Goal: Information Seeking & Learning: Learn about a topic

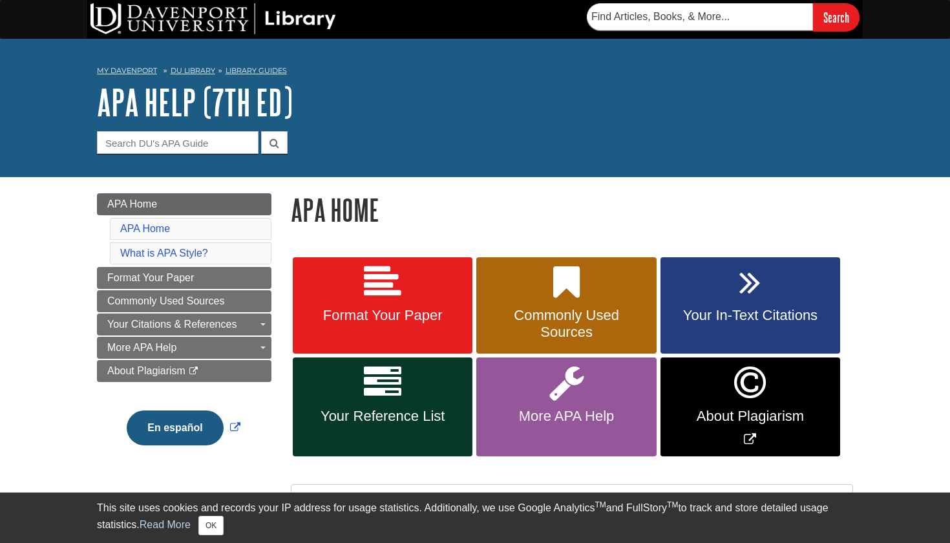
click at [414, 299] on link "Format Your Paper" at bounding box center [383, 305] width 180 height 97
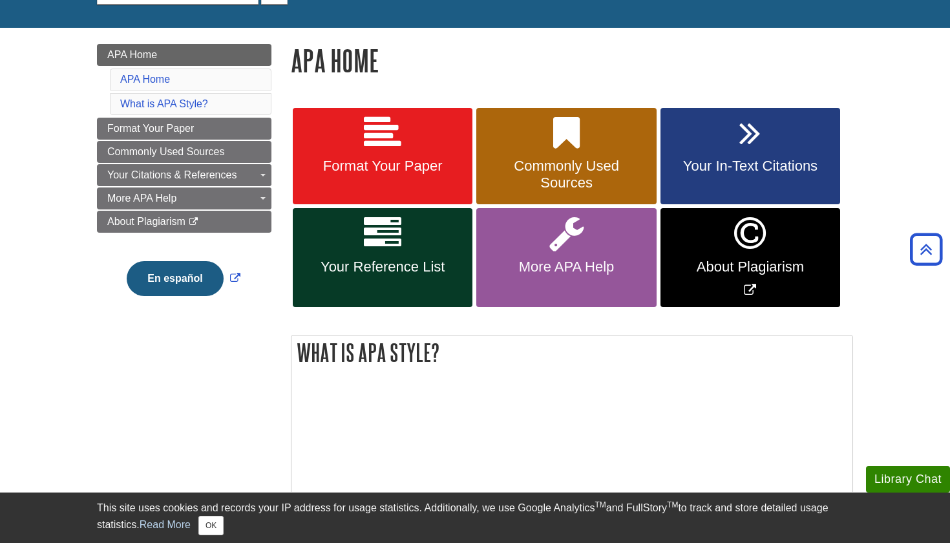
scroll to position [124, 0]
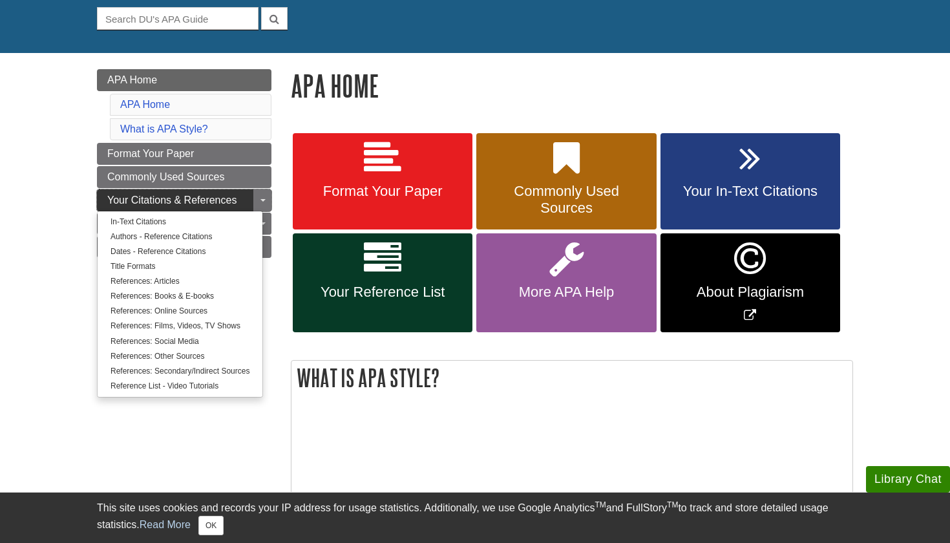
click at [224, 198] on span "Your Citations & References" at bounding box center [171, 200] width 129 height 11
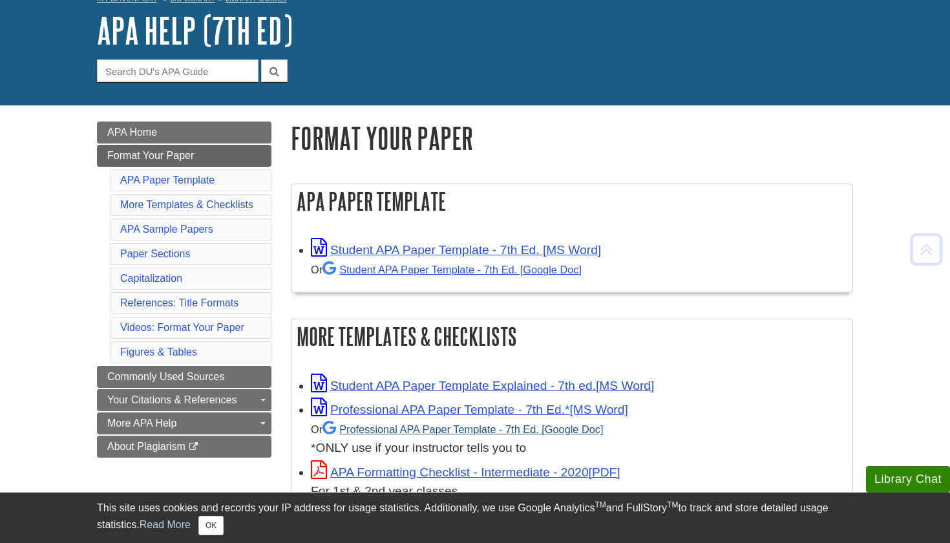
scroll to position [73, 0]
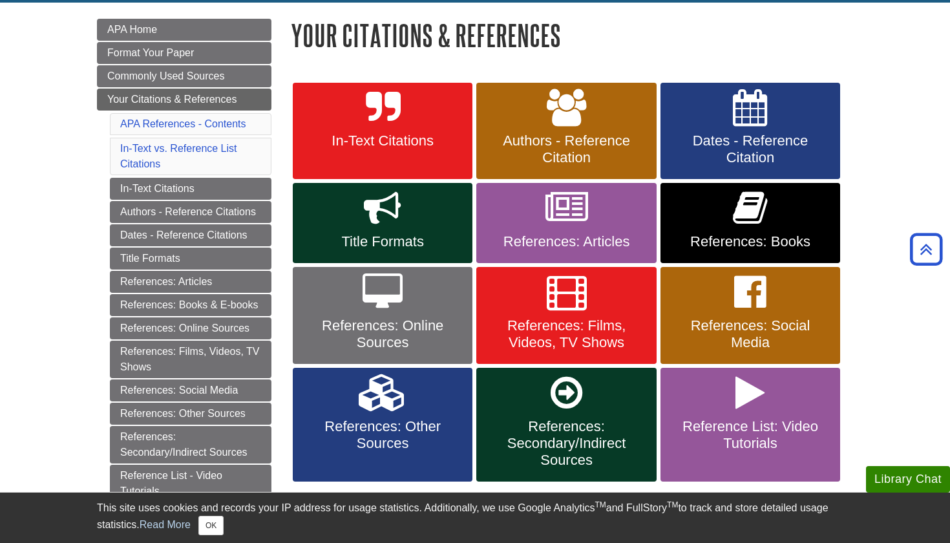
scroll to position [177, 0]
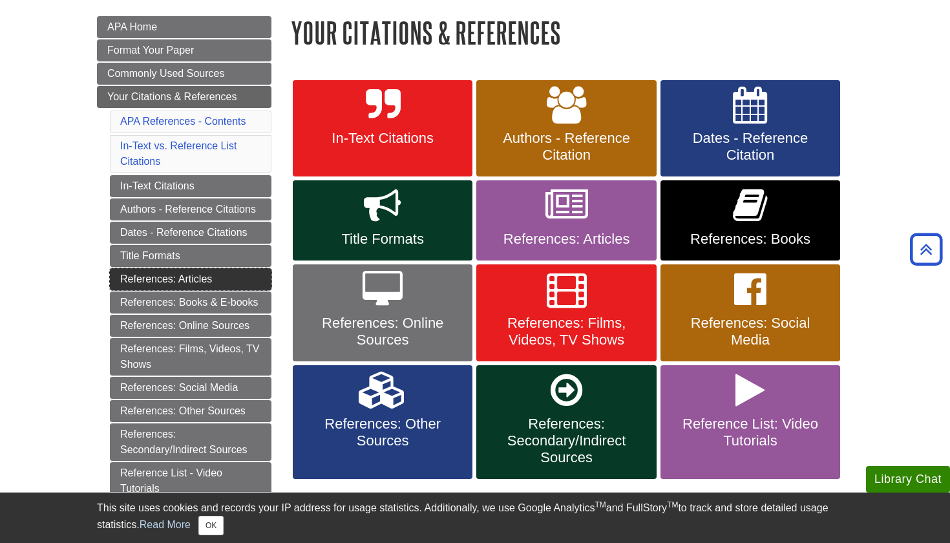
click at [177, 279] on link "References: Articles" at bounding box center [191, 279] width 162 height 22
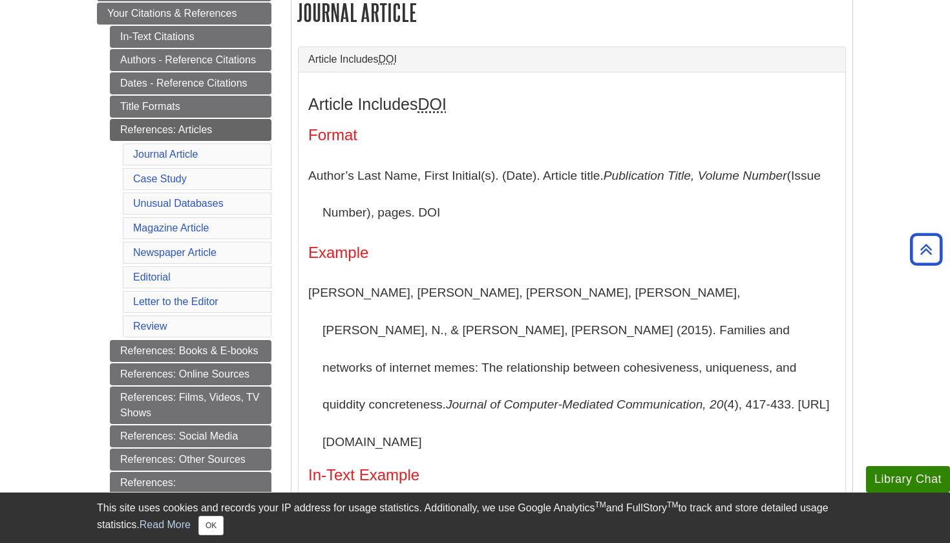
scroll to position [295, 0]
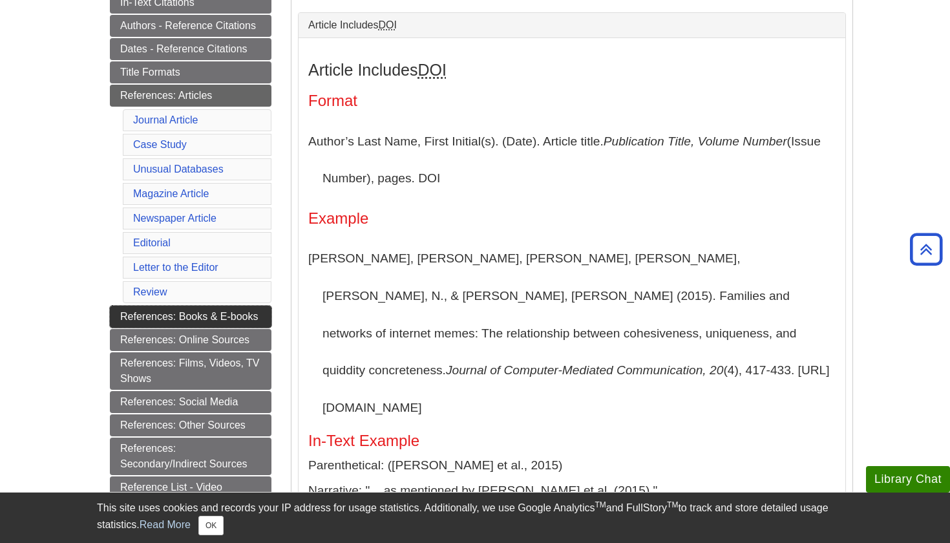
click at [224, 315] on link "References: Books & E-books" at bounding box center [191, 317] width 162 height 22
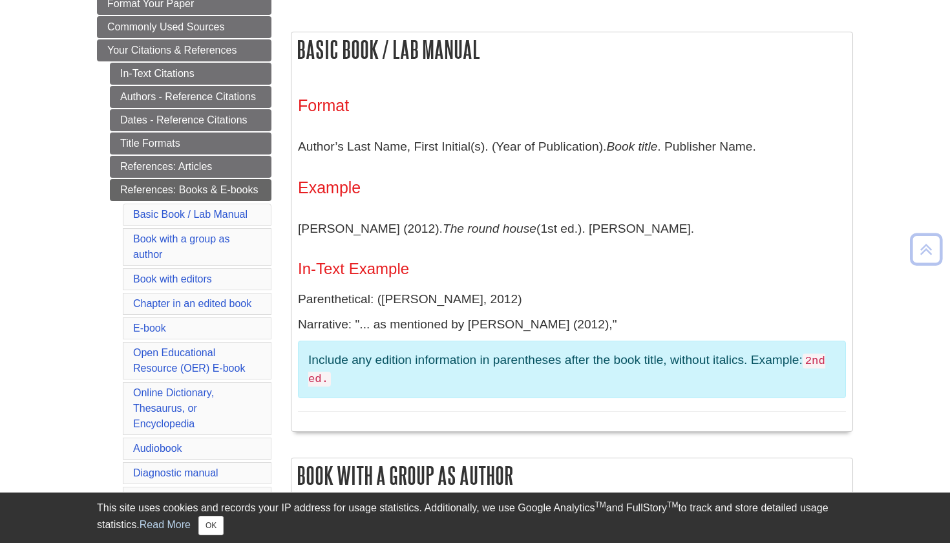
scroll to position [225, 0]
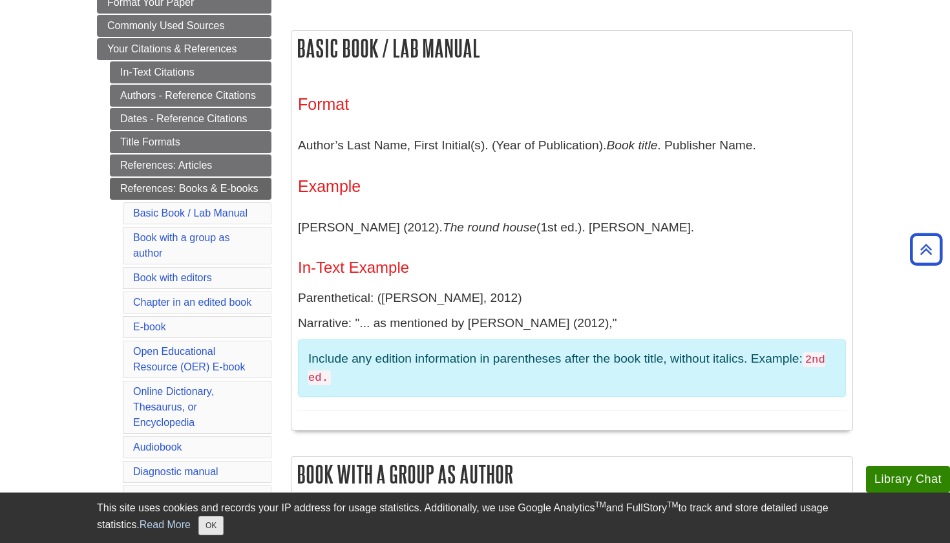
click at [219, 528] on button "OK" at bounding box center [211, 525] width 25 height 19
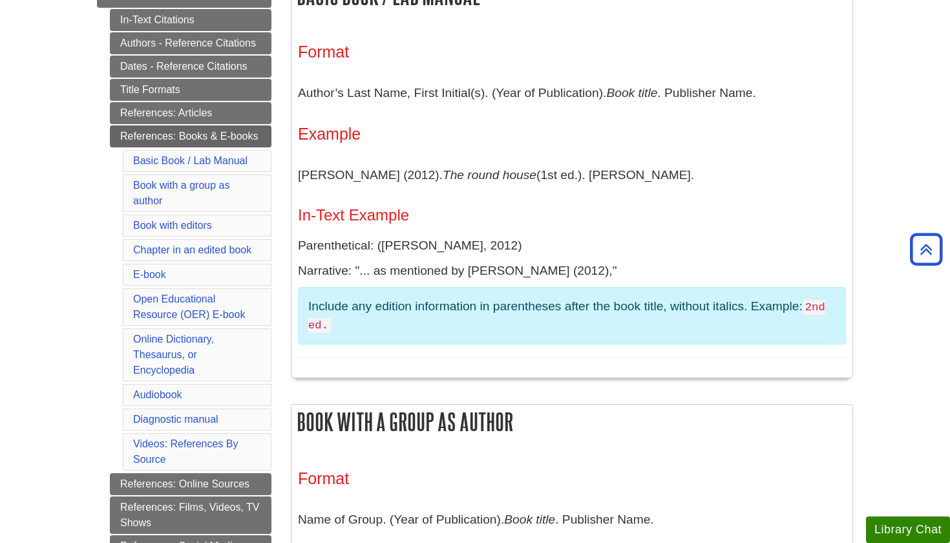
scroll to position [265, 0]
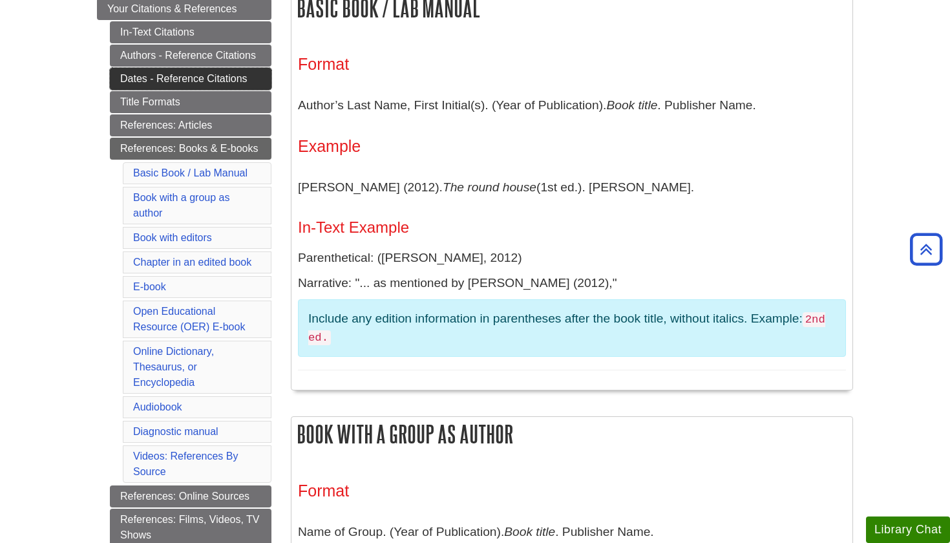
click at [229, 78] on link "Dates - Reference Citations" at bounding box center [191, 79] width 162 height 22
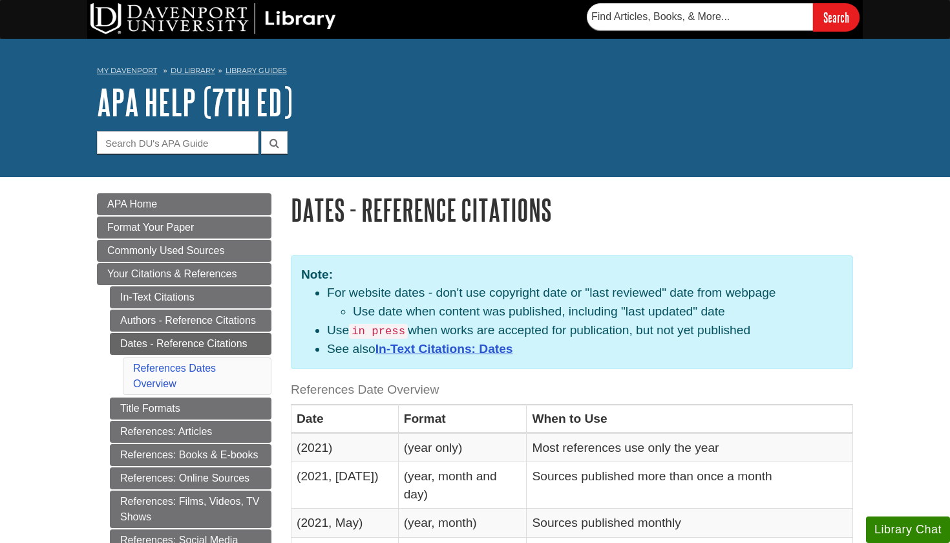
click at [194, 70] on link "DU Library" at bounding box center [193, 70] width 45 height 9
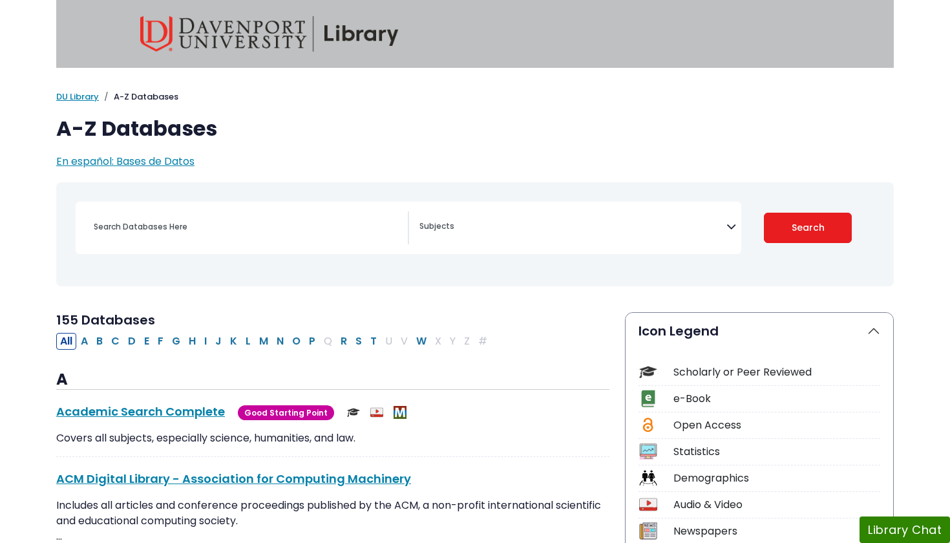
select select "Database Subject Filter"
click at [262, 222] on input "Search database by title or keyword" at bounding box center [247, 226] width 322 height 19
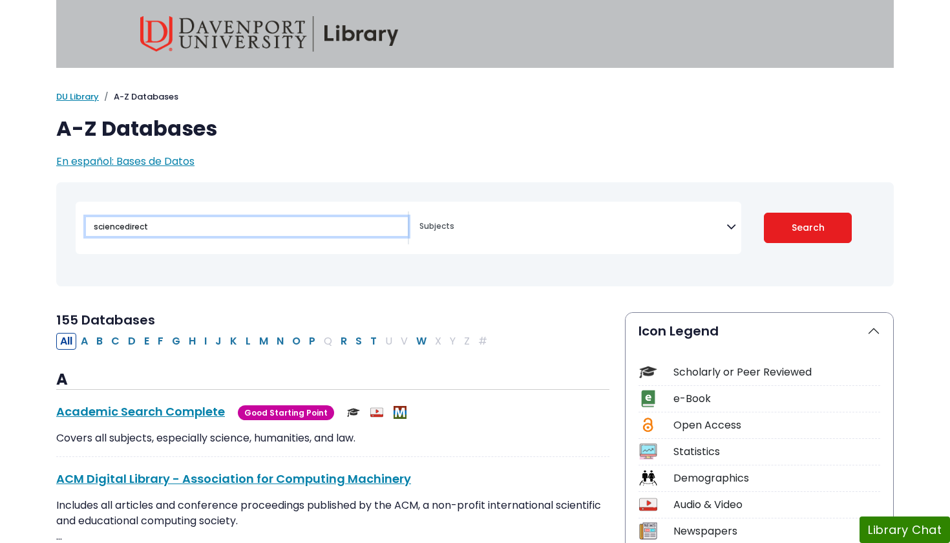
type input "sciencedirect"
click at [808, 227] on button "Search" at bounding box center [808, 228] width 89 height 30
select select "Database Subject Filter"
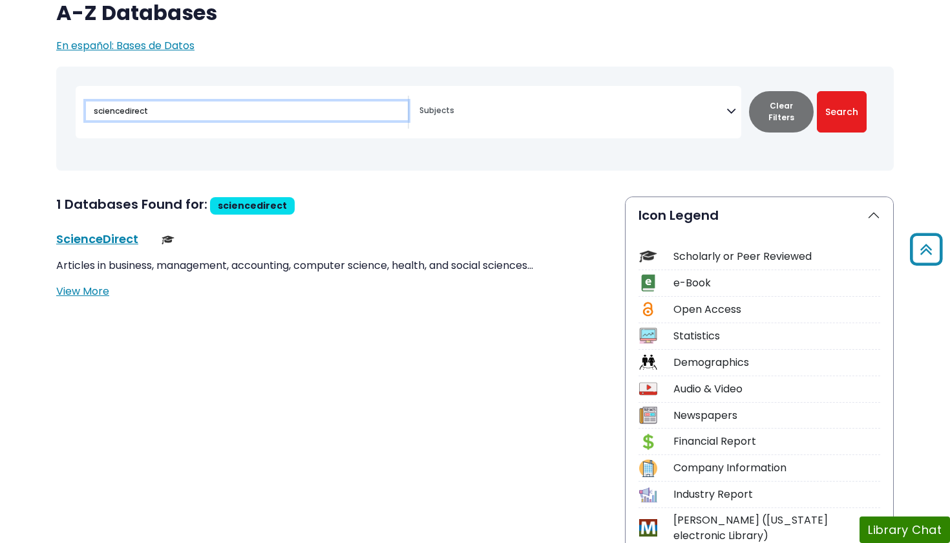
scroll to position [111, 0]
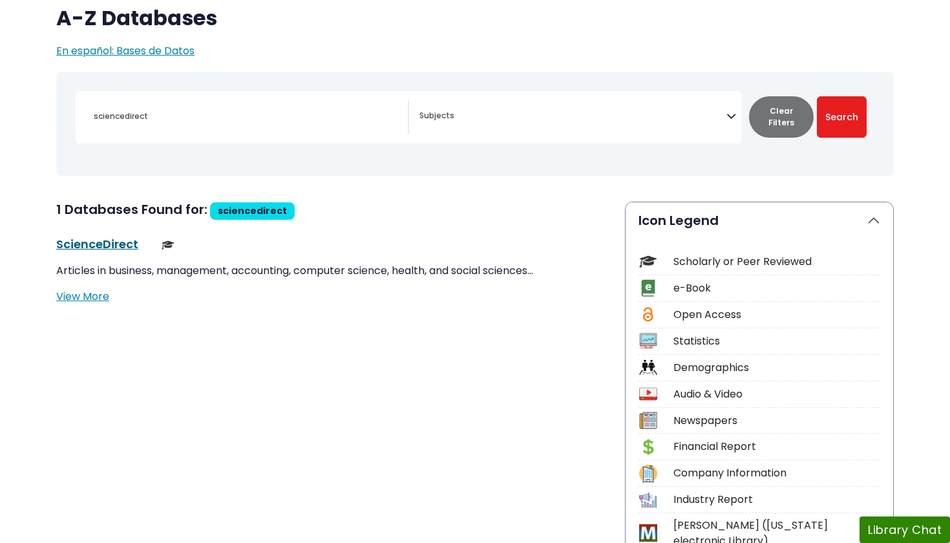
click at [109, 242] on link "ScienceDirect This link opens in a new window" at bounding box center [97, 244] width 82 height 16
click at [789, 119] on button "Clear Filters" at bounding box center [781, 116] width 65 height 41
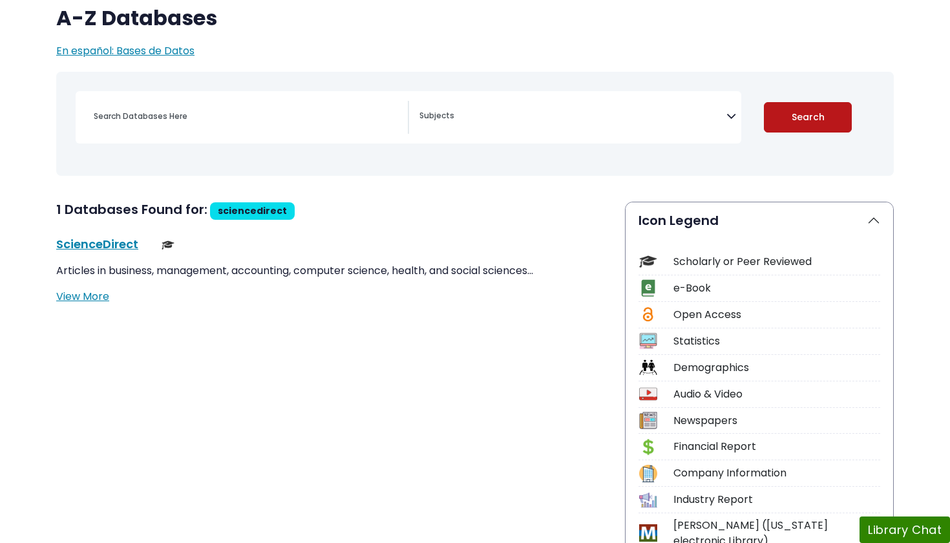
select select "Database Subject Filter"
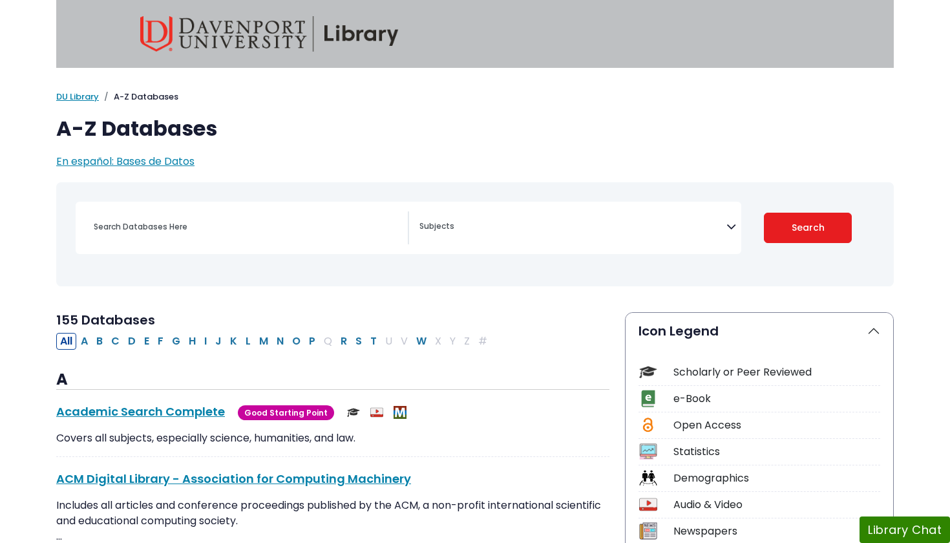
scroll to position [111, 0]
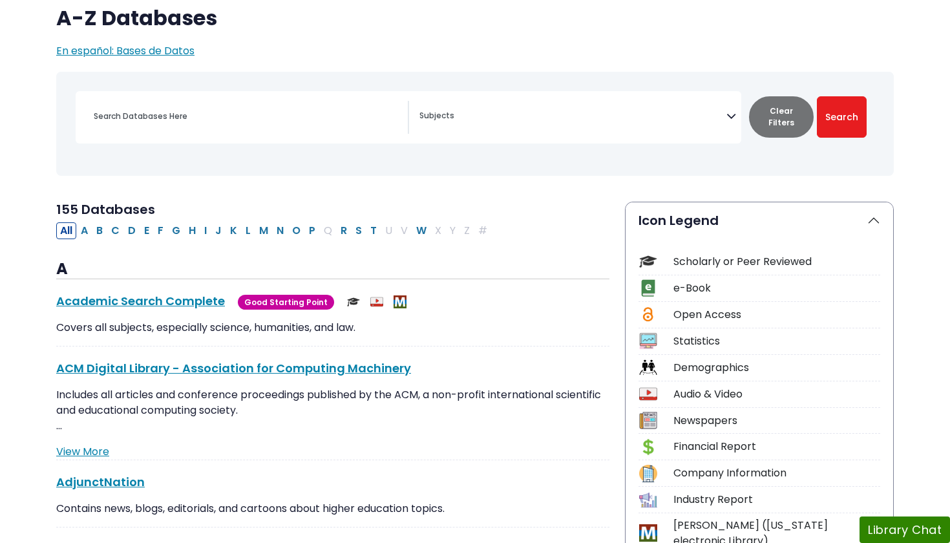
type input "sciencedirect"
select select "Database Subject Filter"
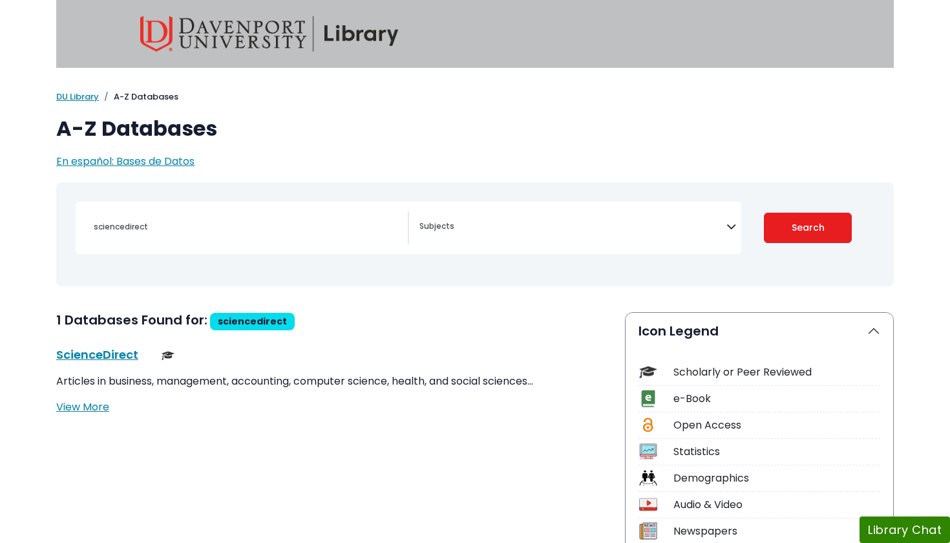
select select "Database Subject Filter"
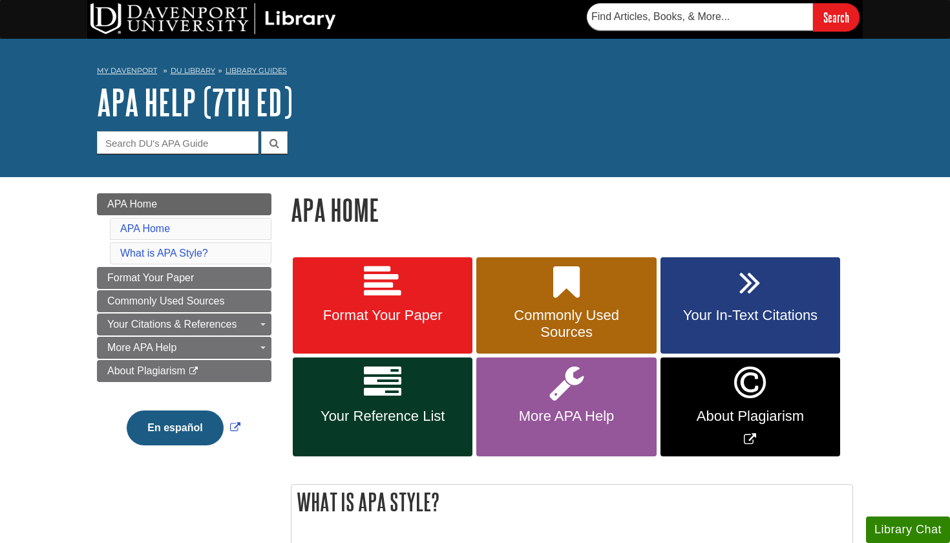
click at [394, 282] on icon at bounding box center [383, 283] width 38 height 38
click at [749, 316] on span "Your In-Text Citations" at bounding box center [751, 315] width 160 height 17
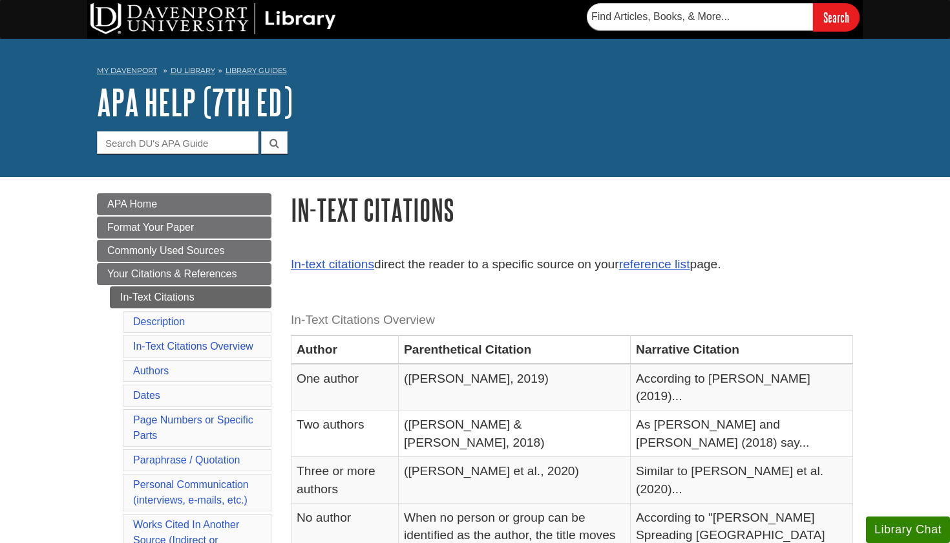
click at [133, 365] on li "Authors" at bounding box center [197, 371] width 149 height 22
click at [148, 368] on link "Authors" at bounding box center [151, 370] width 36 height 11
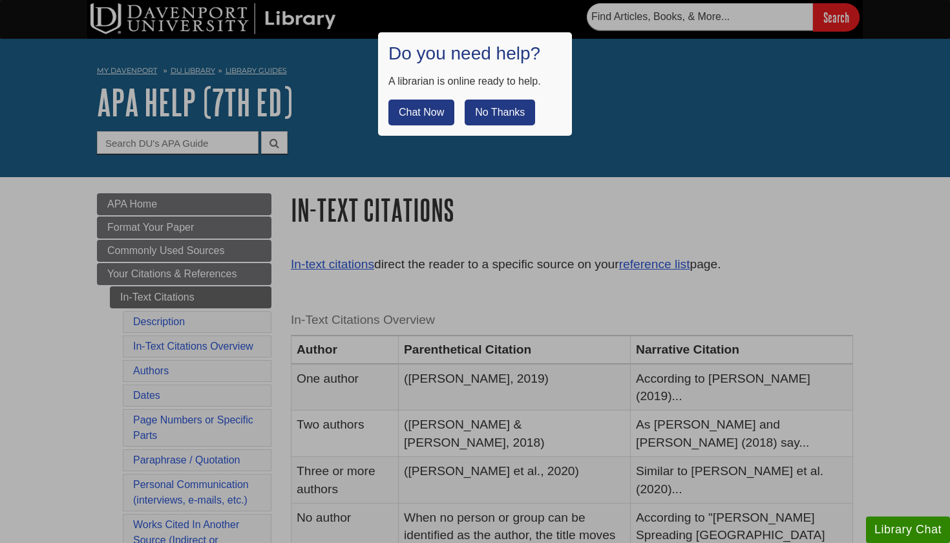
click at [502, 106] on button "No Thanks" at bounding box center [500, 113] width 70 height 26
